Goal: Task Accomplishment & Management: Use online tool/utility

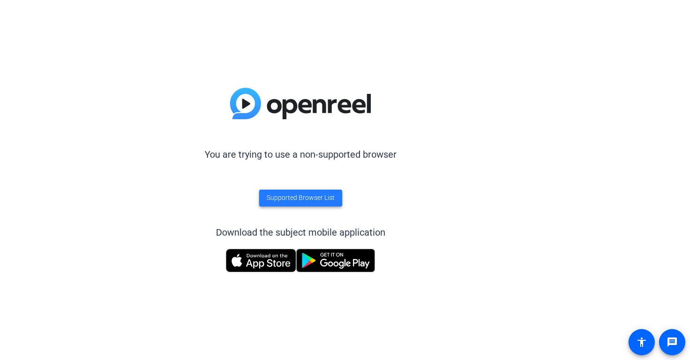
click at [306, 197] on span "Supported Browser List" at bounding box center [300, 198] width 68 height 10
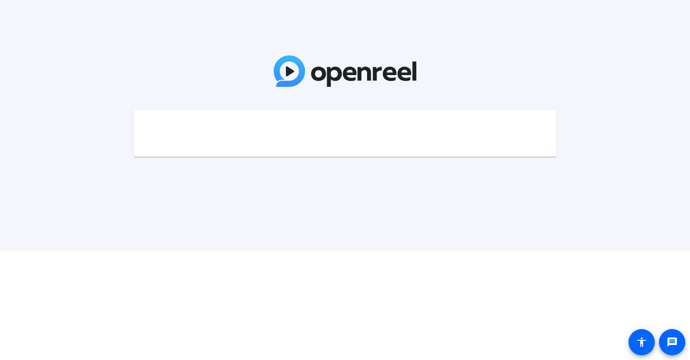
click at [458, 70] on div at bounding box center [345, 125] width 690 height 250
click at [400, 124] on mat-card at bounding box center [345, 133] width 422 height 47
click at [361, 162] on div at bounding box center [345, 125] width 690 height 250
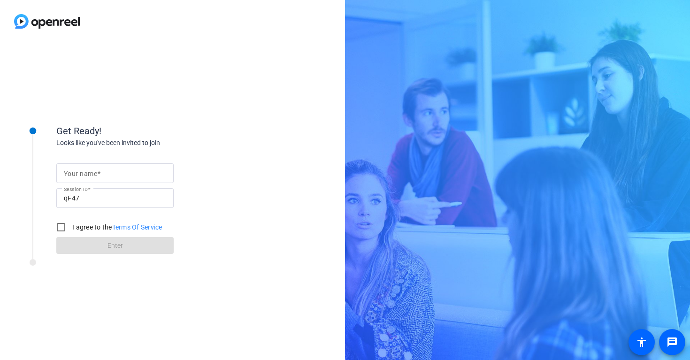
click at [142, 173] on input "Your name" at bounding box center [115, 172] width 102 height 11
type input "[PERSON_NAME]"
click at [61, 229] on input "I agree to the Terms Of Service" at bounding box center [61, 227] width 19 height 19
checkbox input "true"
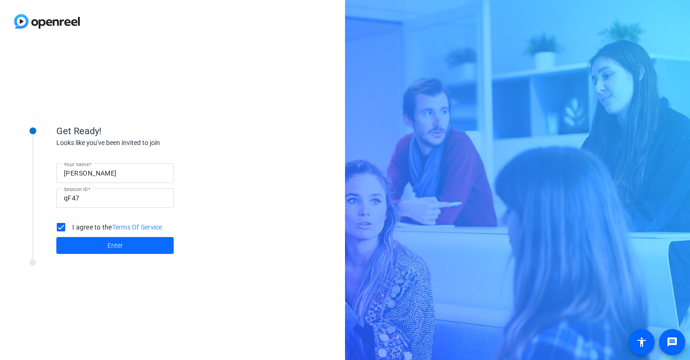
click at [89, 243] on span at bounding box center [114, 245] width 117 height 23
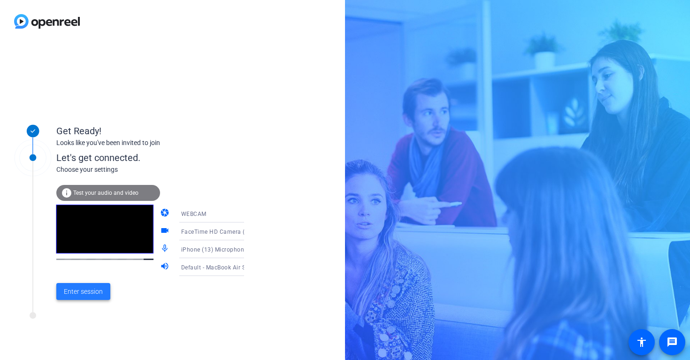
click at [97, 292] on span "Enter session" at bounding box center [83, 292] width 39 height 10
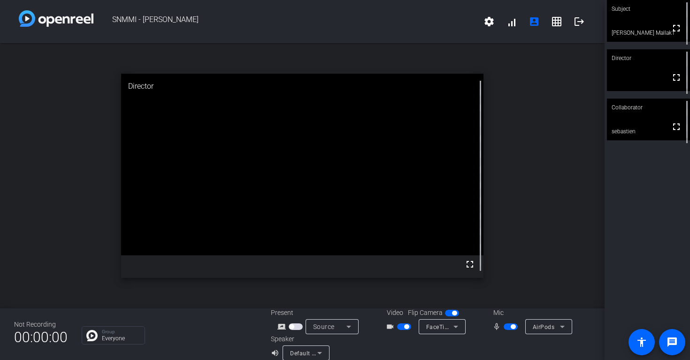
click at [294, 328] on span "button" at bounding box center [295, 326] width 14 height 7
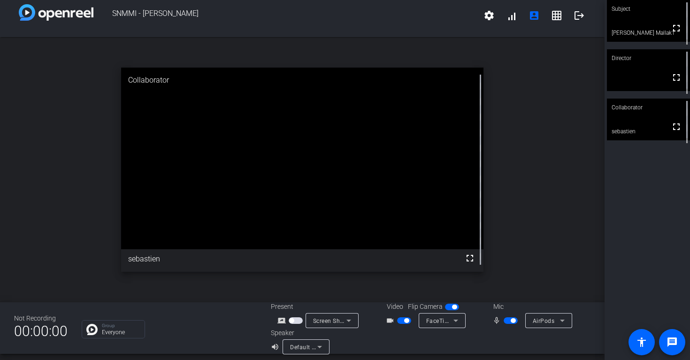
scroll to position [9, 0]
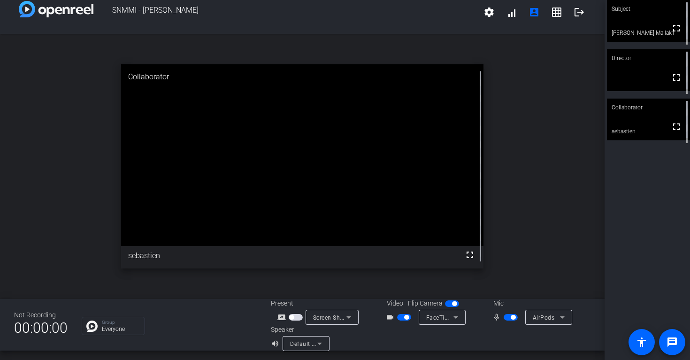
click at [352, 317] on icon at bounding box center [348, 316] width 11 height 11
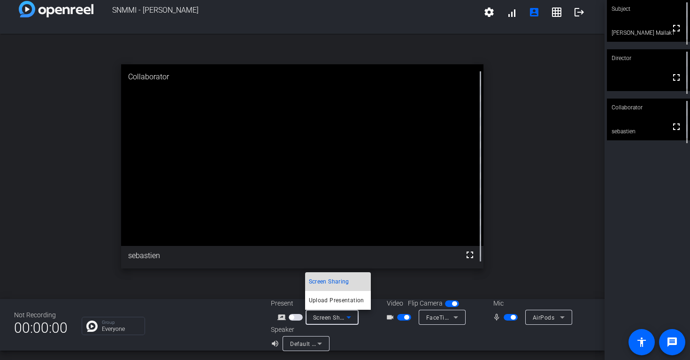
click at [344, 286] on span "Screen Sharing" at bounding box center [329, 281] width 40 height 11
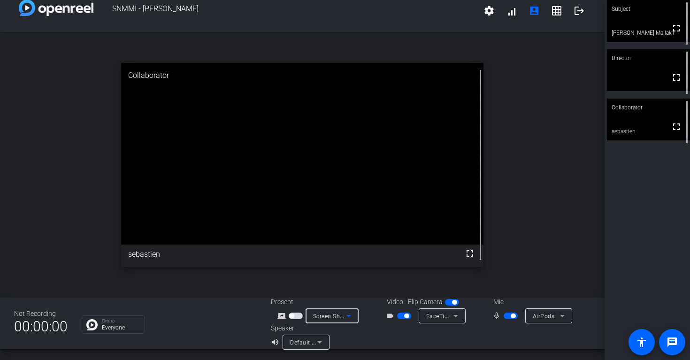
click at [351, 316] on icon at bounding box center [348, 315] width 11 height 11
click at [319, 297] on span "Upload Presentation" at bounding box center [336, 298] width 55 height 11
click at [350, 314] on icon at bounding box center [348, 315] width 11 height 11
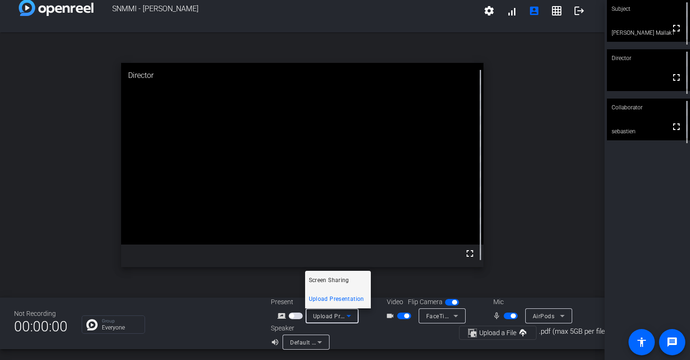
click at [336, 281] on span "Screen Sharing" at bounding box center [329, 279] width 40 height 11
